Goal: Information Seeking & Learning: Learn about a topic

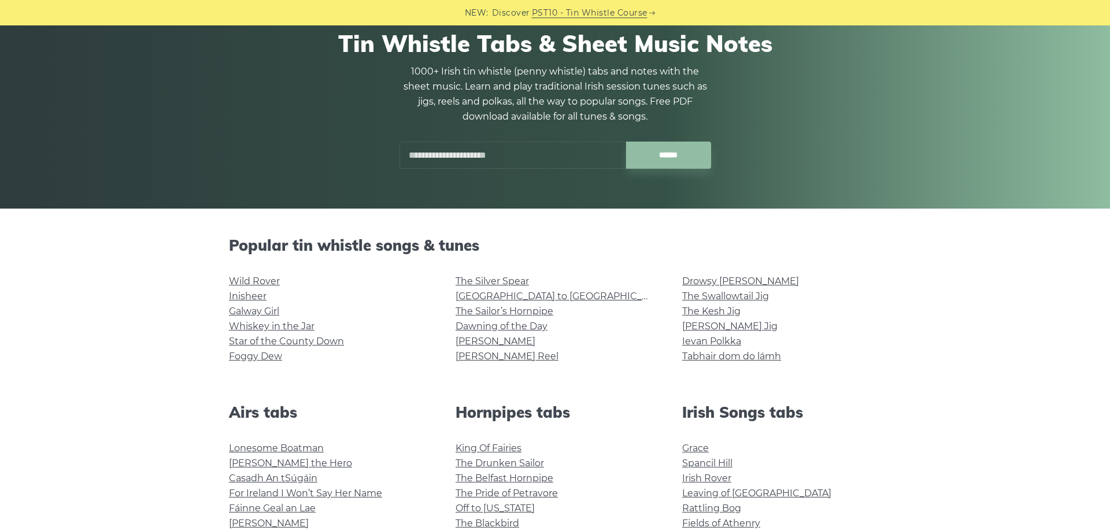
scroll to position [177, 0]
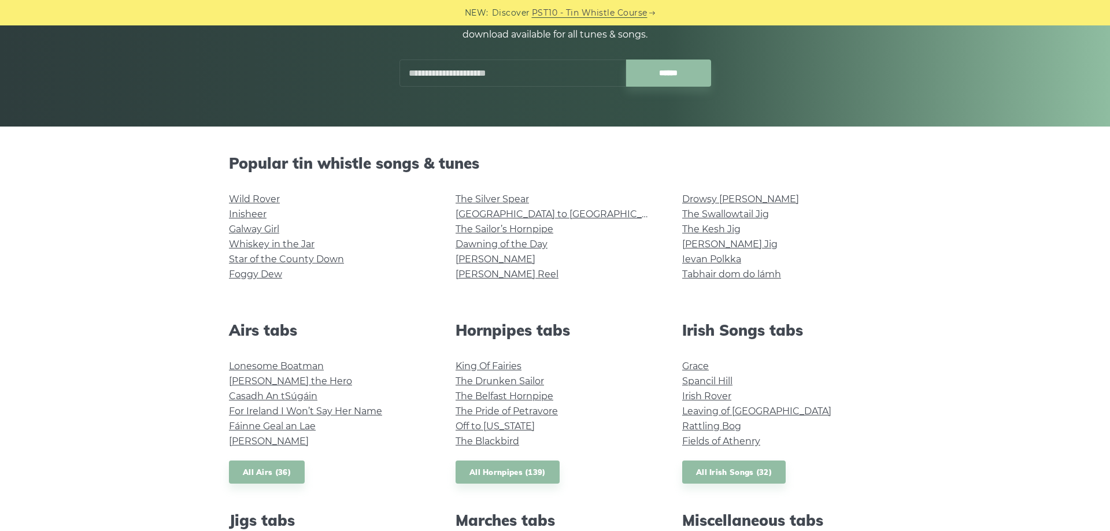
click at [445, 82] on input "text" at bounding box center [513, 73] width 227 height 27
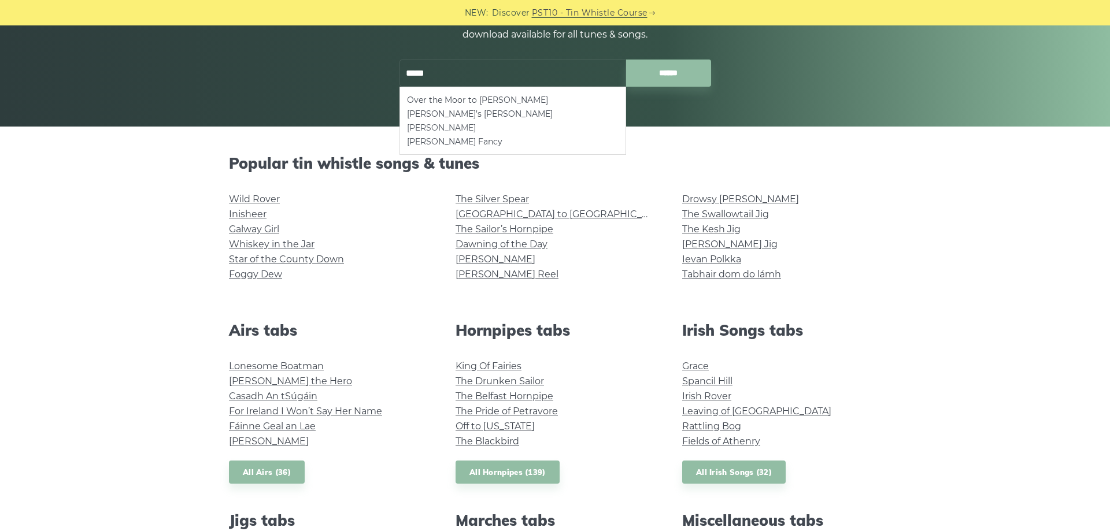
click at [464, 127] on li "[PERSON_NAME]" at bounding box center [513, 128] width 212 height 14
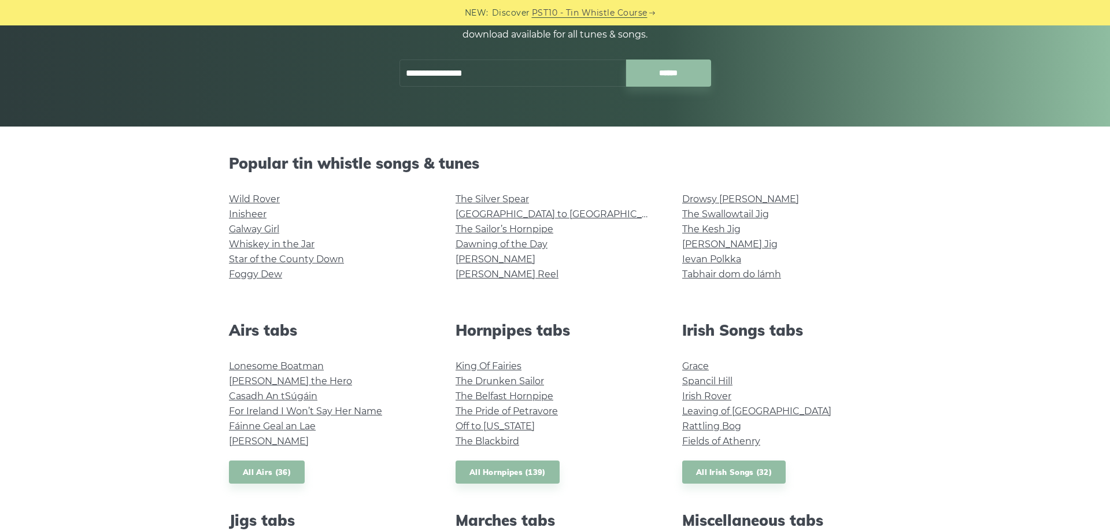
type input "**********"
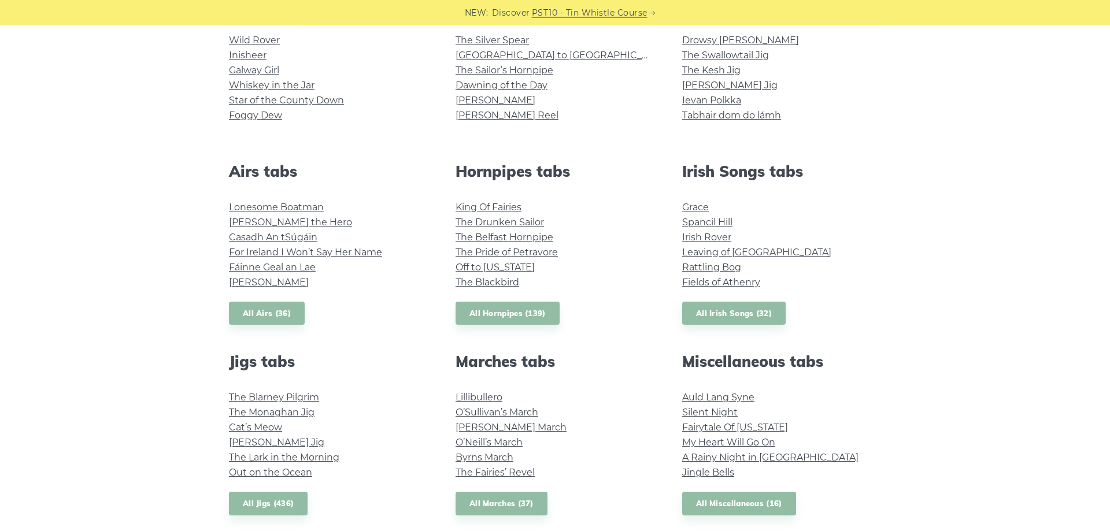
scroll to position [354, 0]
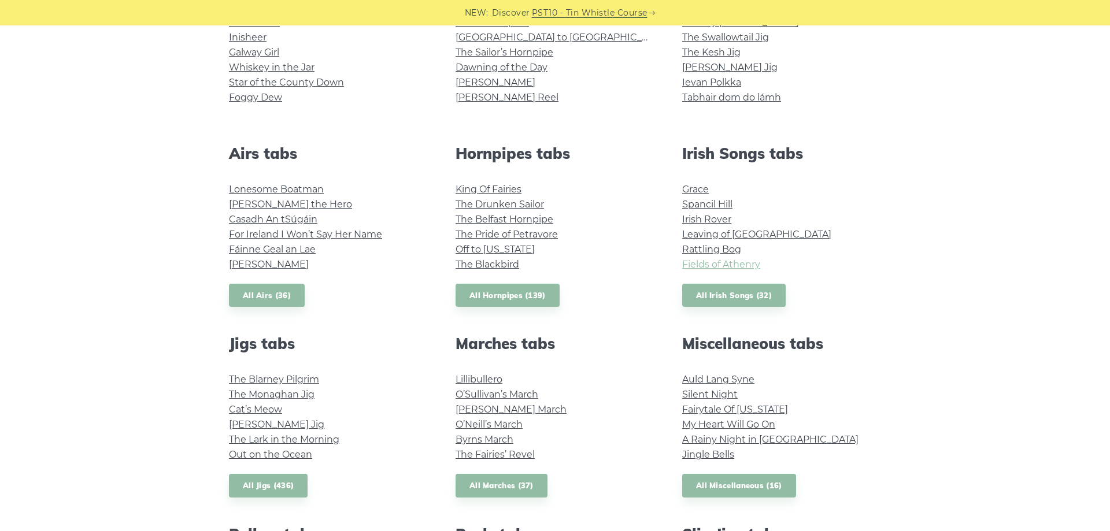
click at [738, 266] on link "Fields of Athenry" at bounding box center [721, 264] width 78 height 11
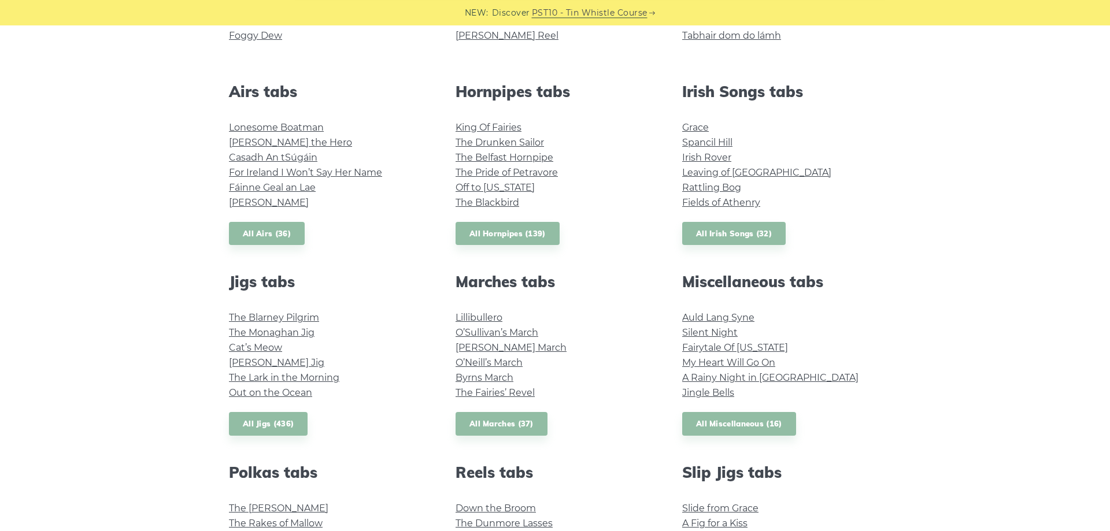
scroll to position [472, 0]
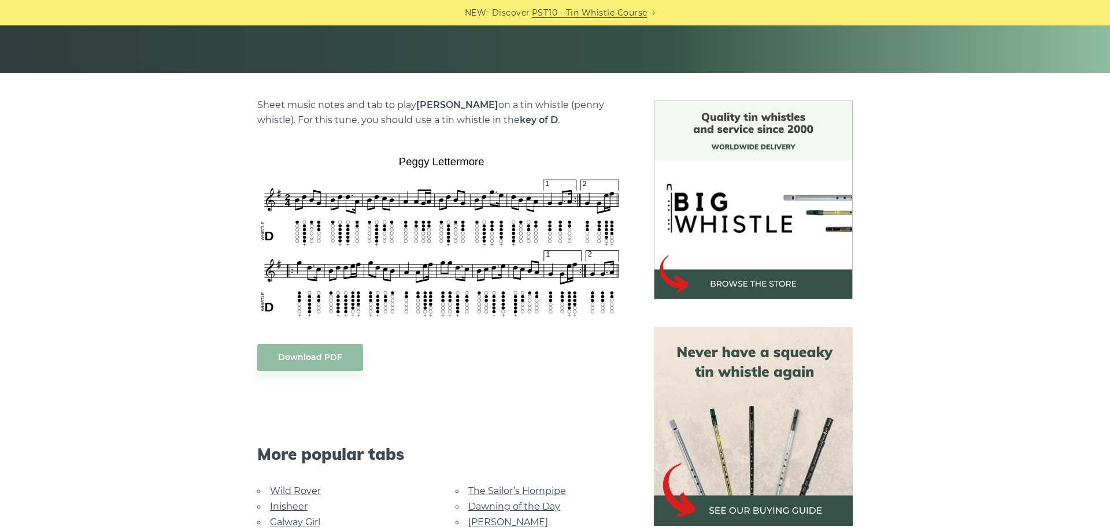
scroll to position [236, 0]
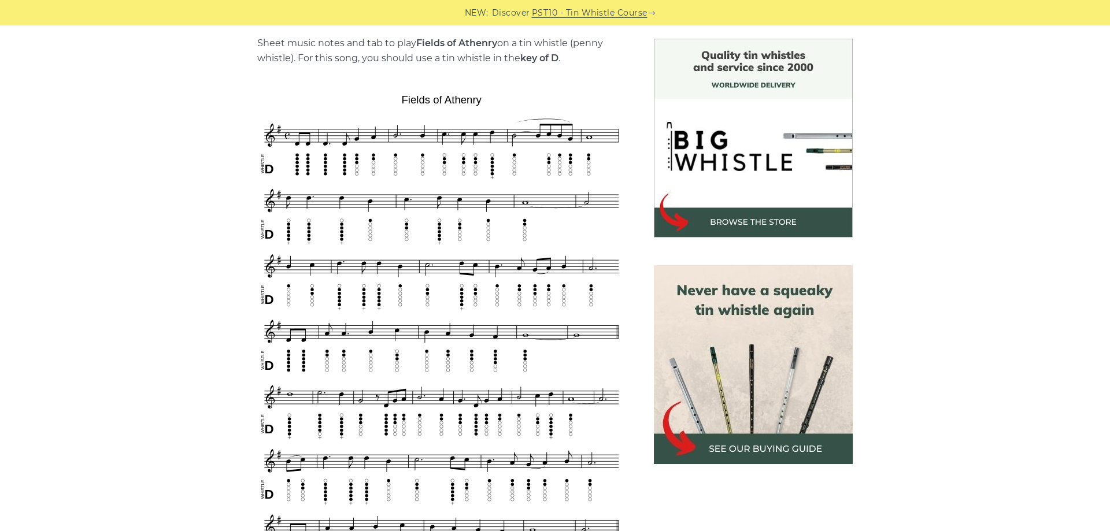
scroll to position [354, 0]
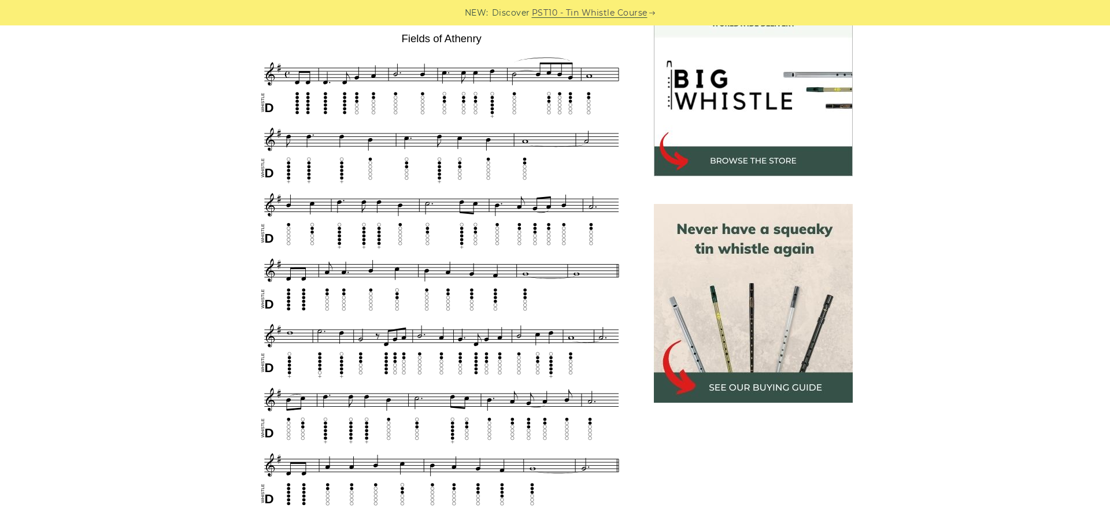
click at [1026, 393] on div "Sheet music notes and tab to play Fields of Athenry on a tin whistle (penny whi…" at bounding box center [555, 462] width 1110 height 970
